Goal: Use online tool/utility

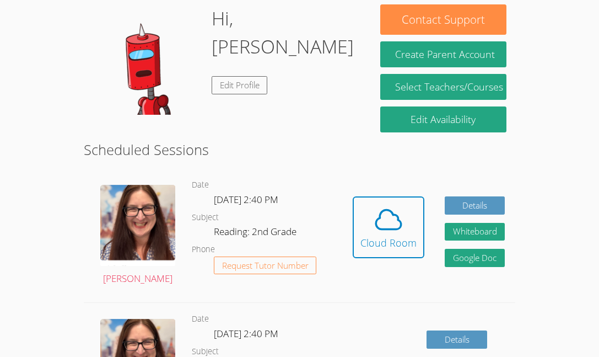
scroll to position [144, 0]
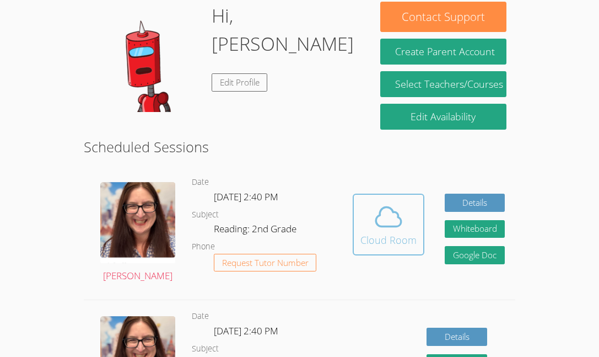
click at [381, 232] on div "Cloud Room" at bounding box center [389, 239] width 56 height 15
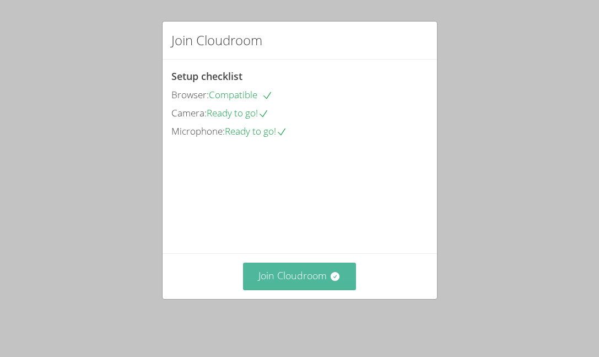
click at [327, 289] on button "Join Cloudroom" at bounding box center [299, 275] width 113 height 27
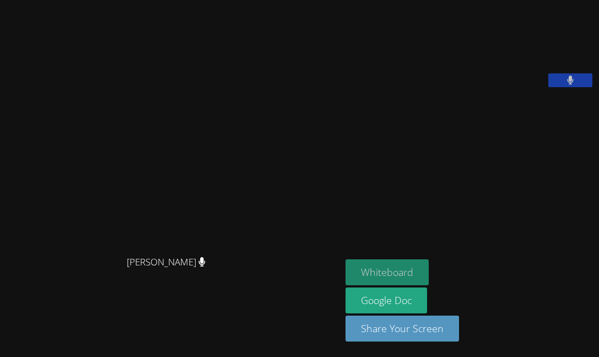
click at [390, 271] on button "Whiteboard" at bounding box center [387, 272] width 83 height 26
